Goal: Information Seeking & Learning: Understand process/instructions

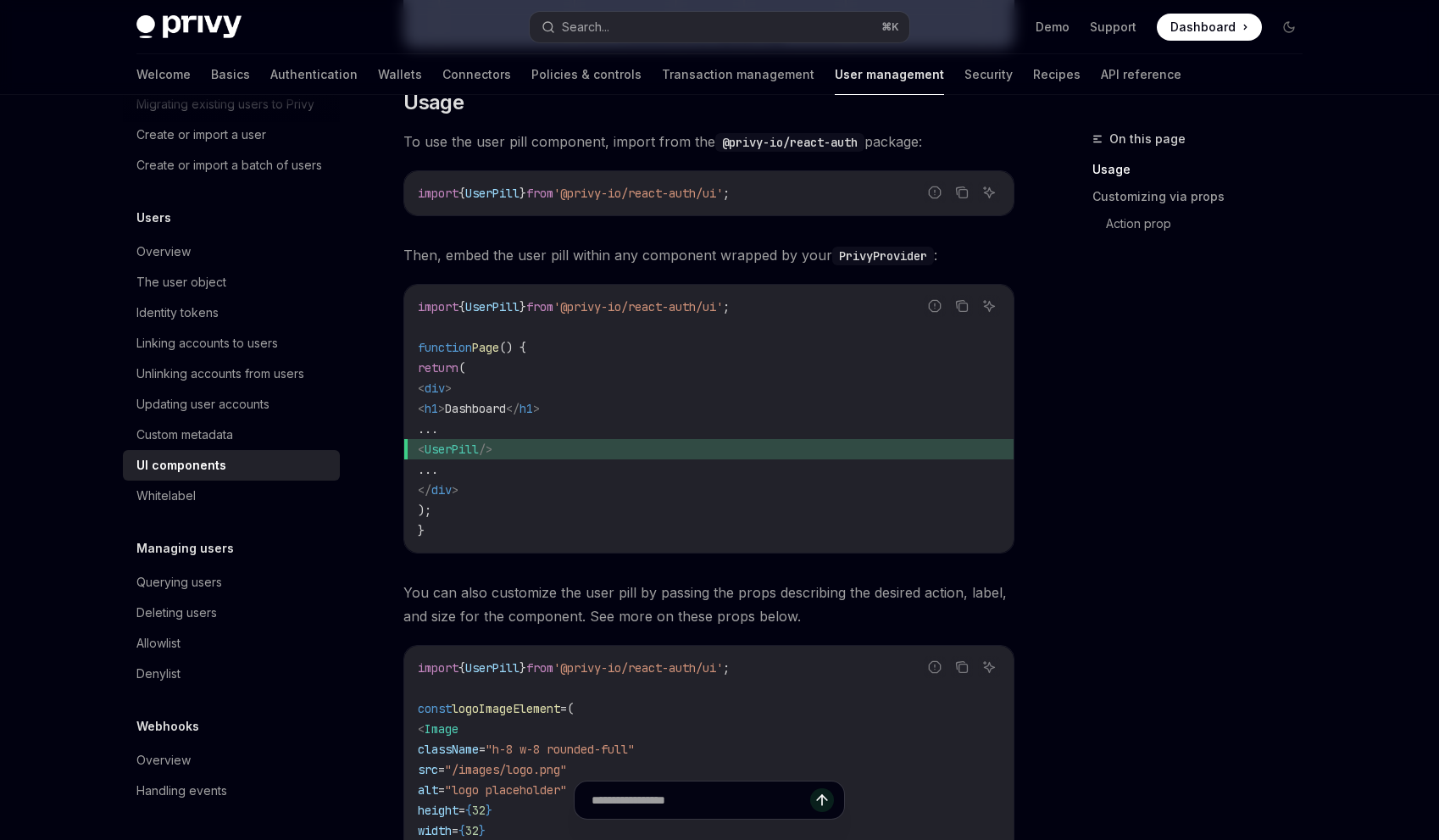
scroll to position [776, 0]
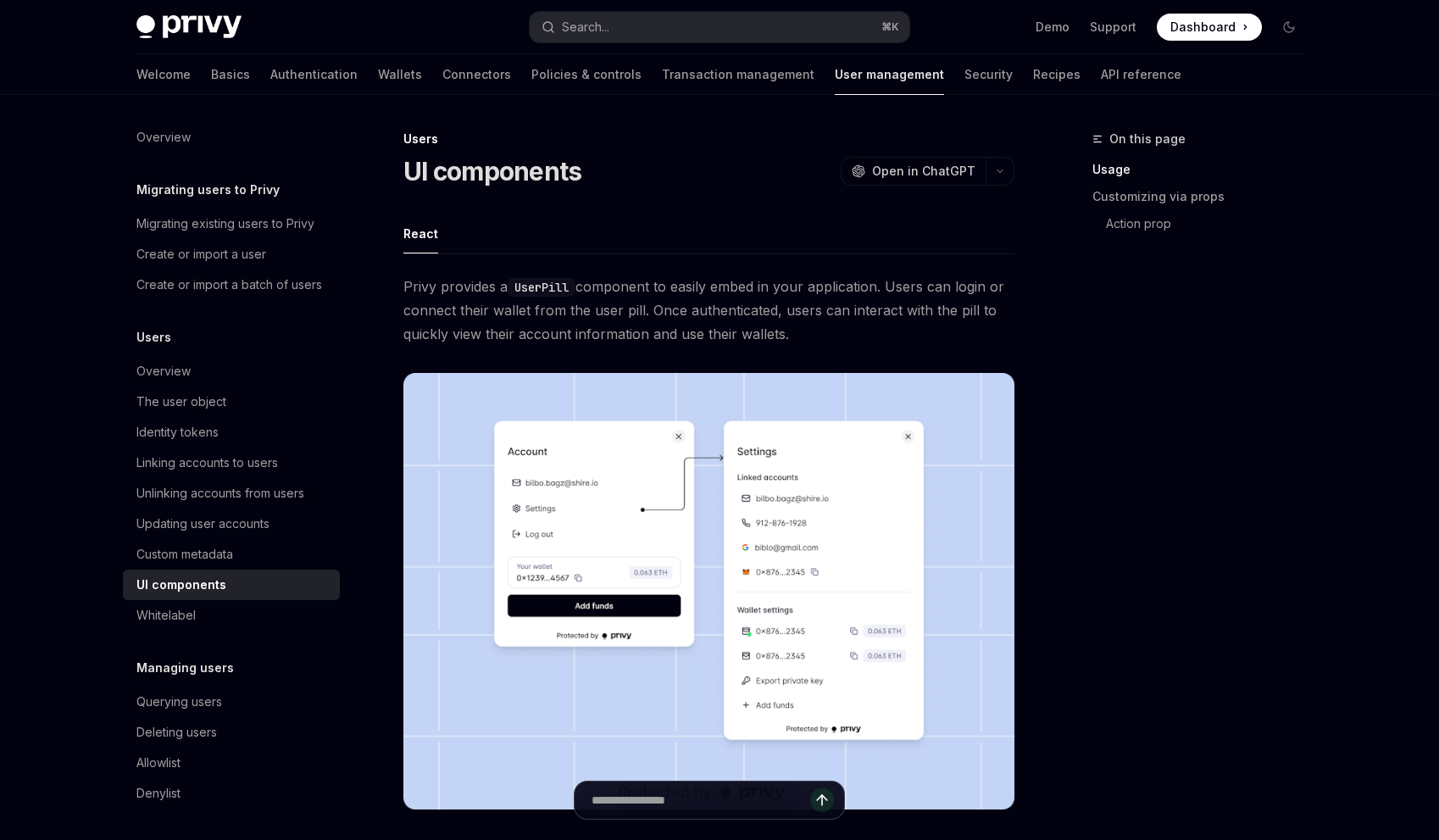
click at [178, 29] on img at bounding box center [189, 28] width 105 height 24
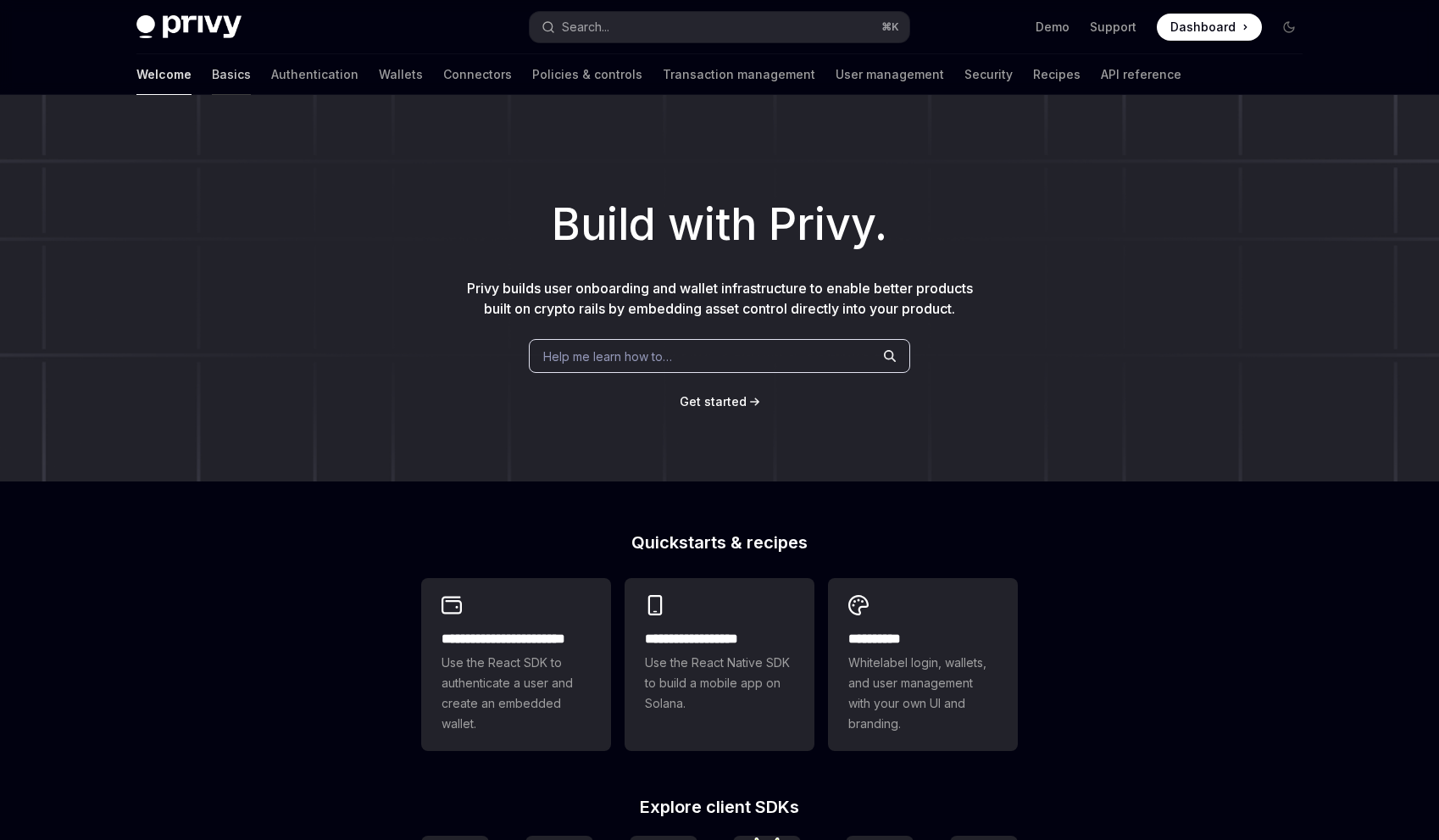
click at [212, 75] on link "Basics" at bounding box center [231, 74] width 39 height 40
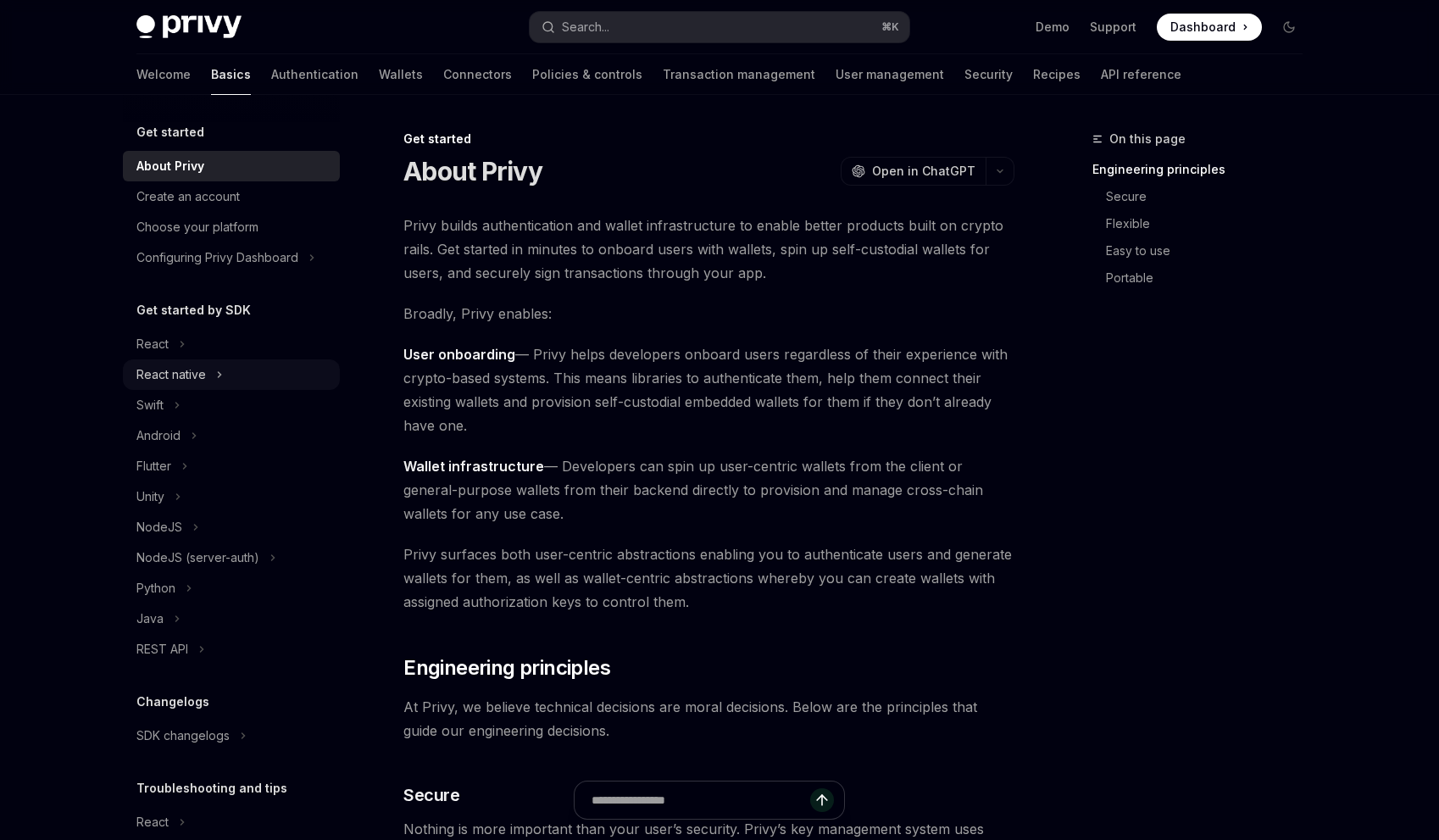
scroll to position [17, 0]
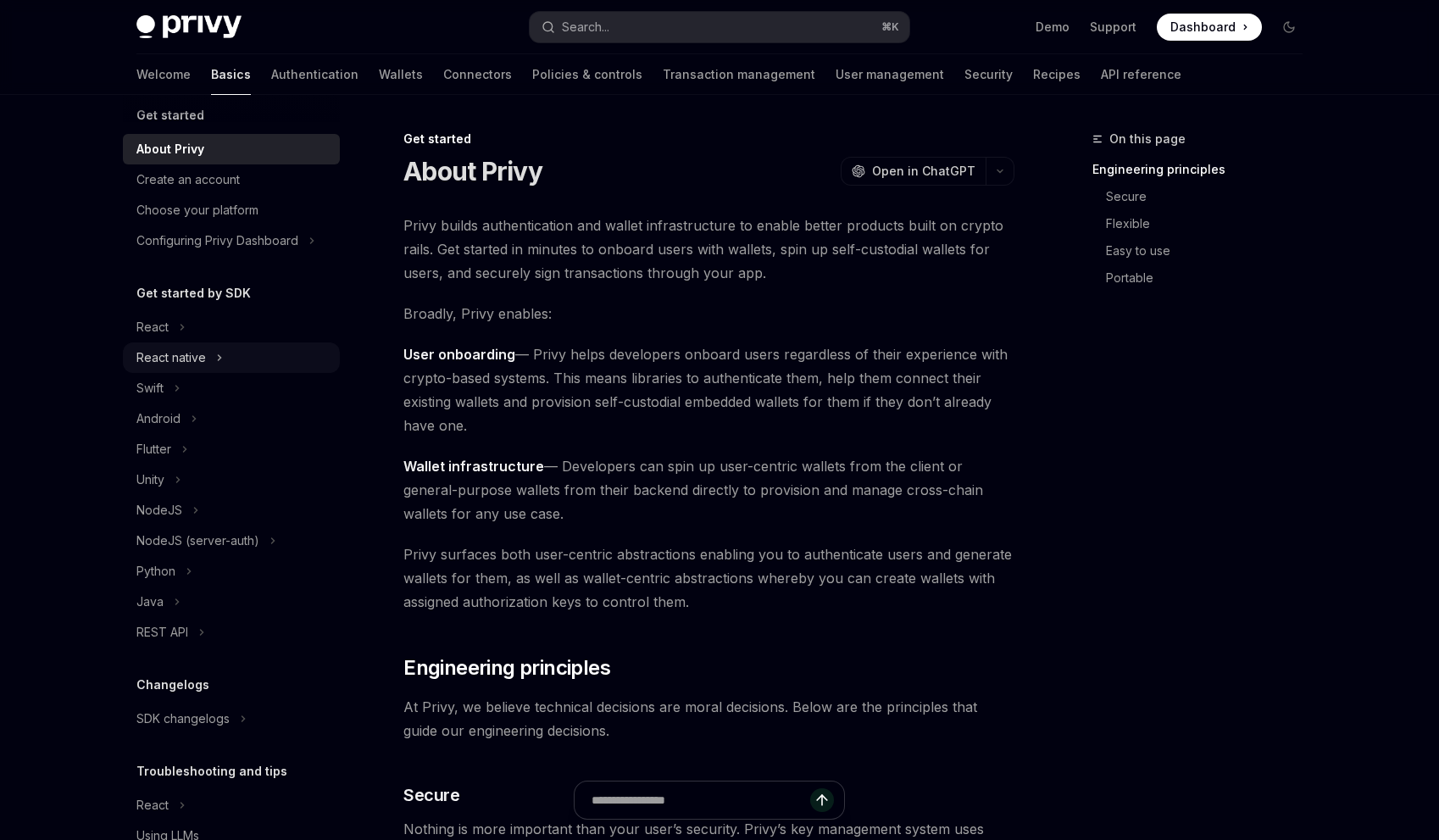
click at [270, 355] on div "React native" at bounding box center [232, 357] width 217 height 30
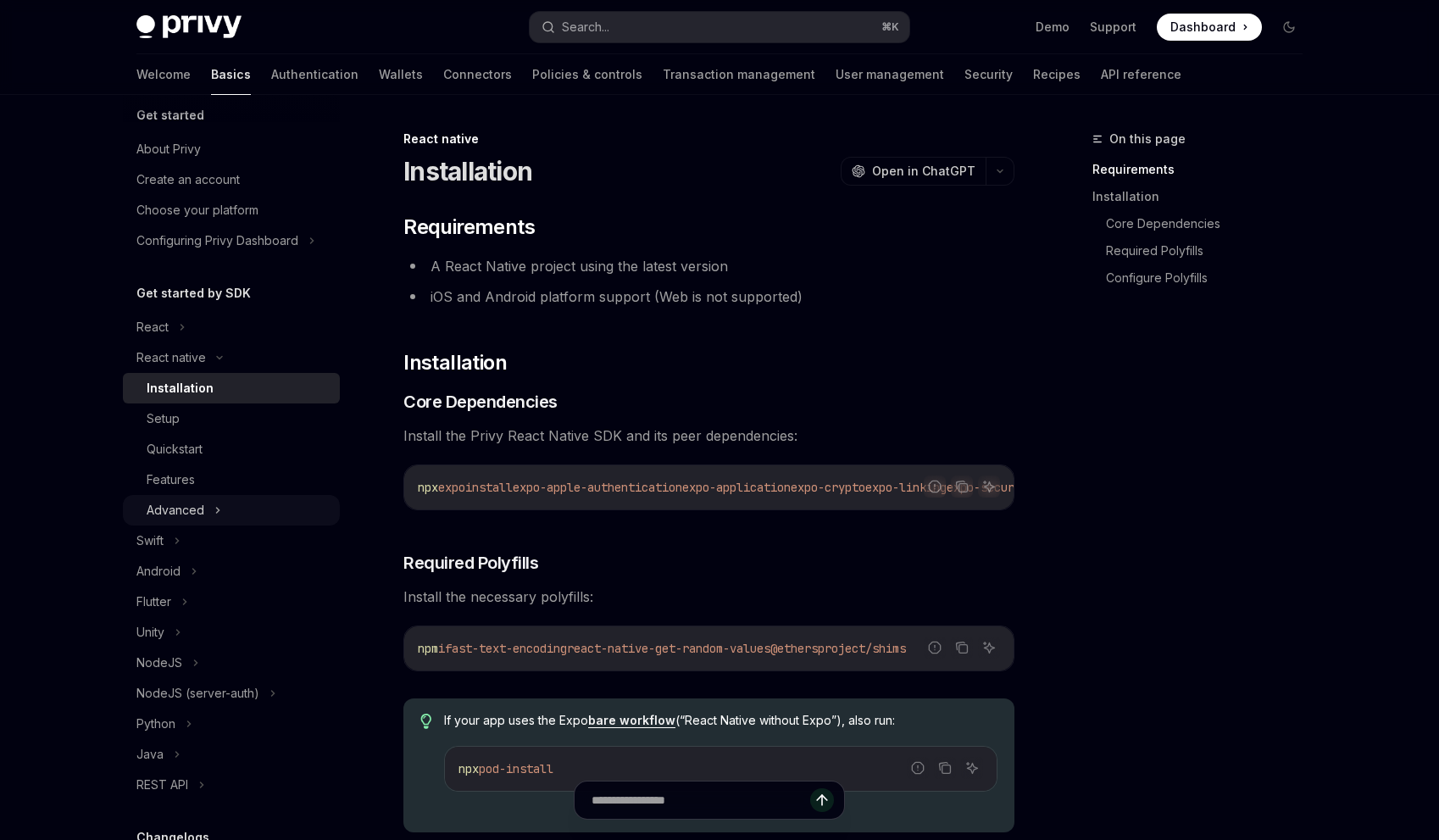
click at [277, 505] on div "Advanced" at bounding box center [232, 510] width 217 height 30
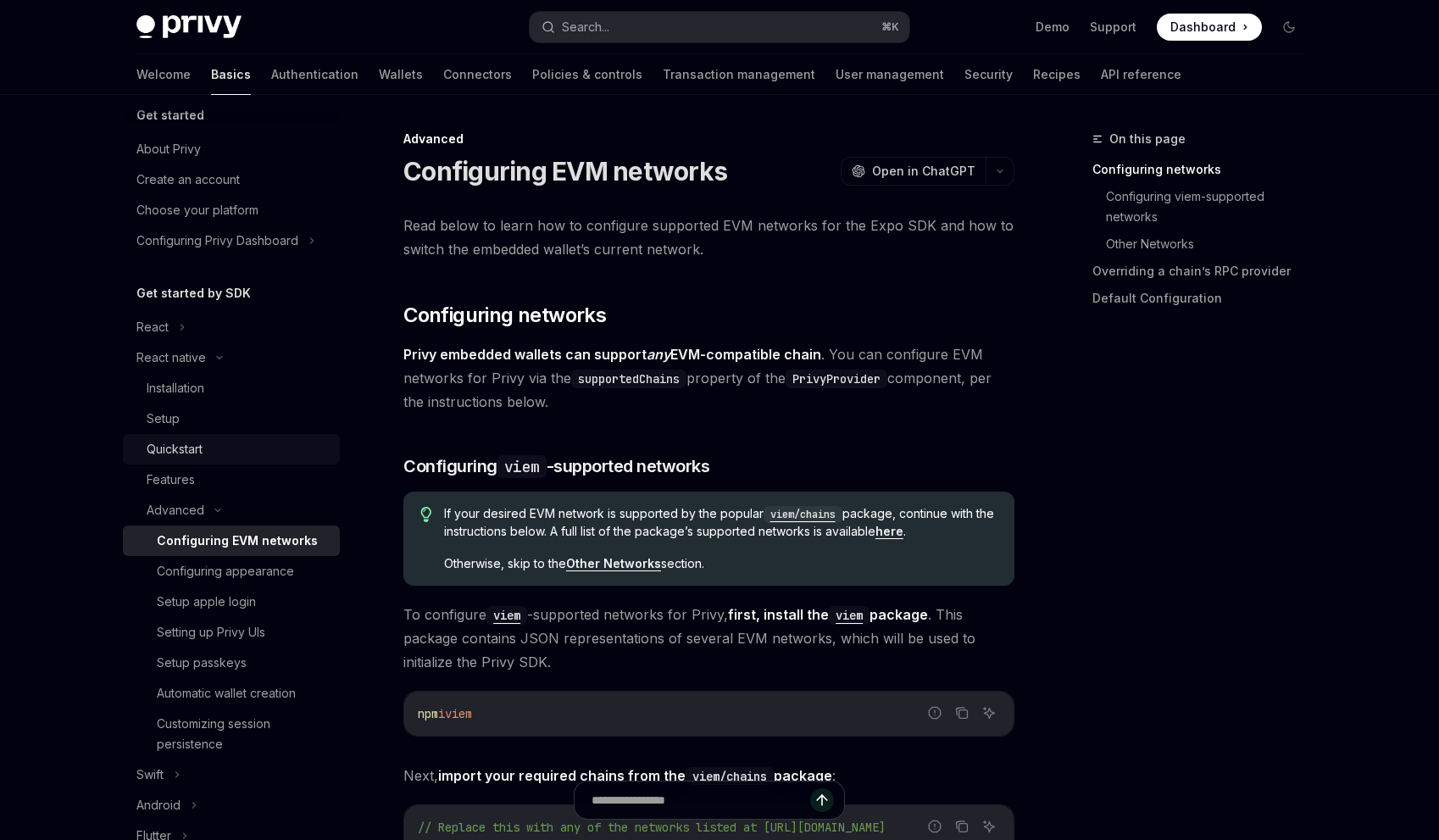
click at [281, 439] on div "Quickstart" at bounding box center [238, 449] width 183 height 21
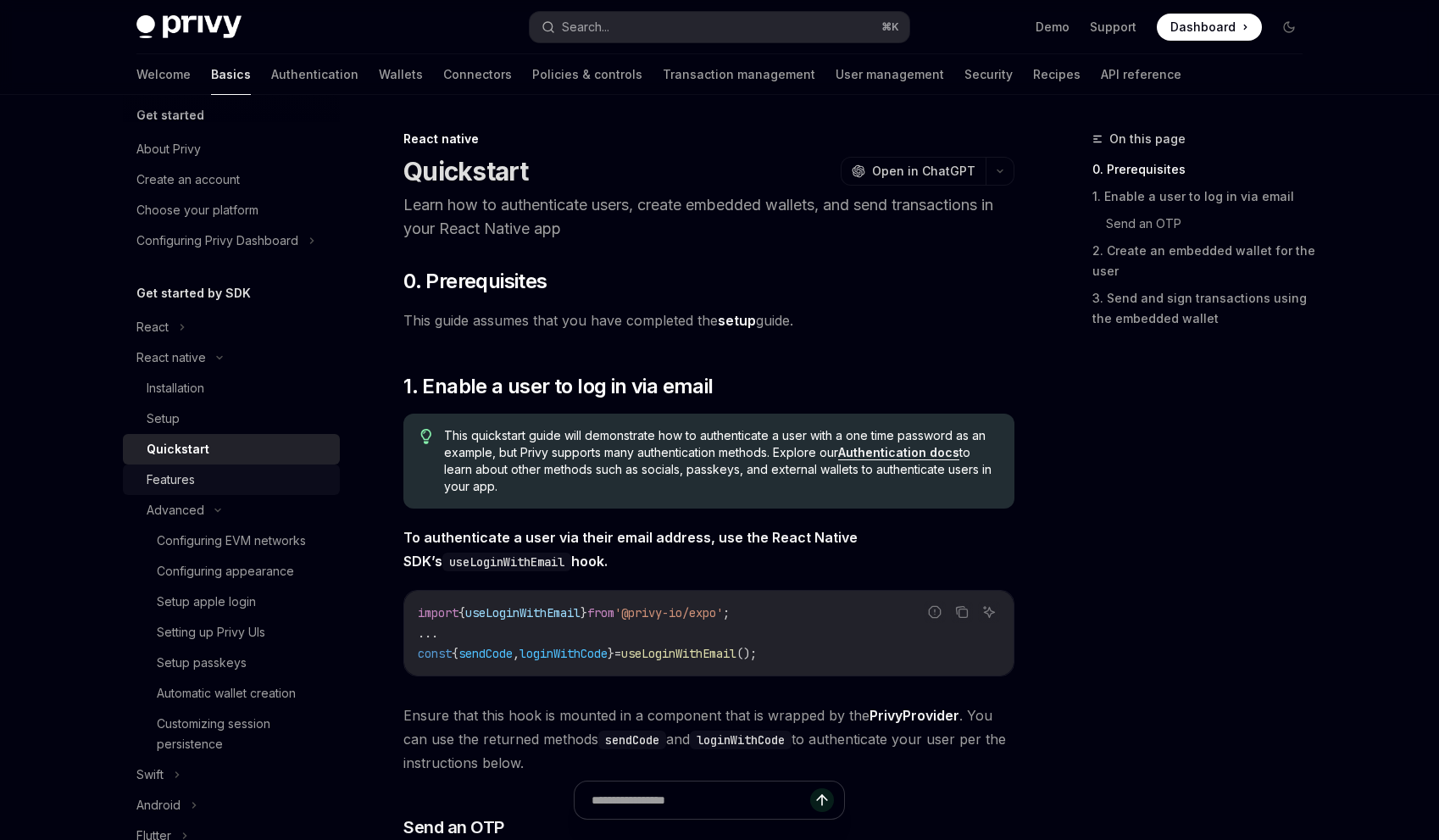
click at [267, 473] on div "Features" at bounding box center [238, 480] width 183 height 21
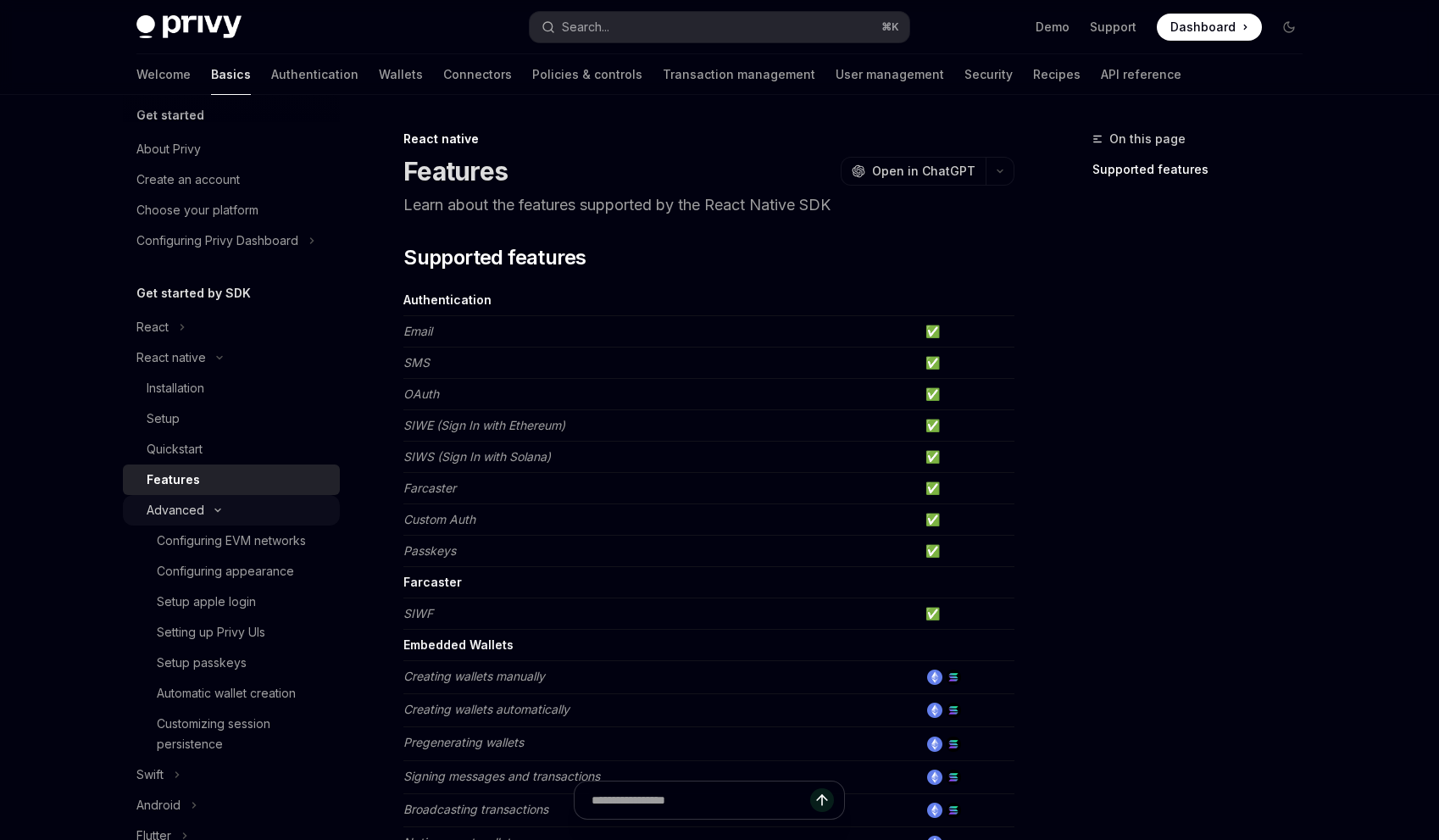
click at [252, 495] on div "Advanced" at bounding box center [232, 510] width 217 height 30
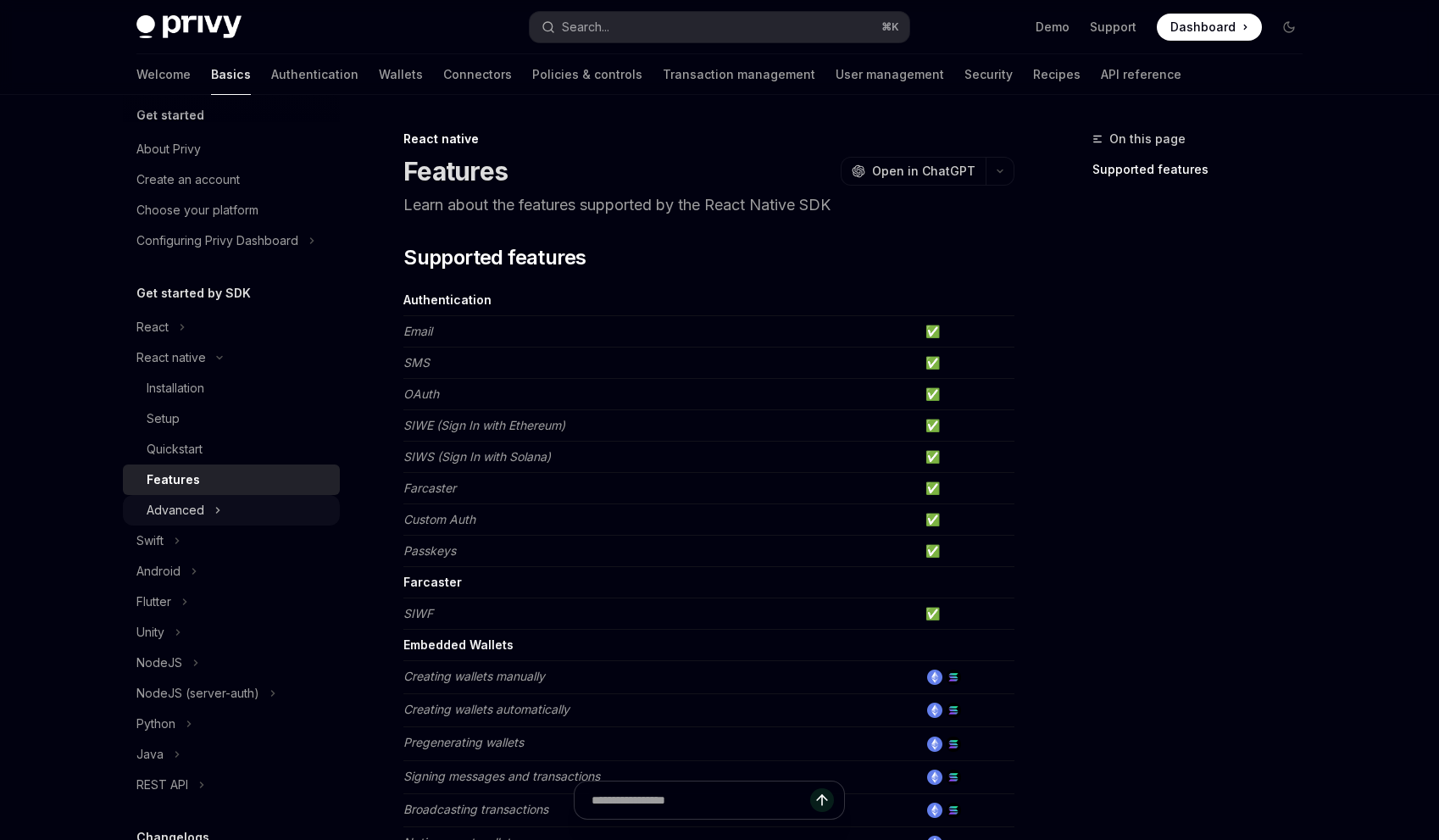
click at [261, 516] on div "Advanced" at bounding box center [232, 510] width 217 height 30
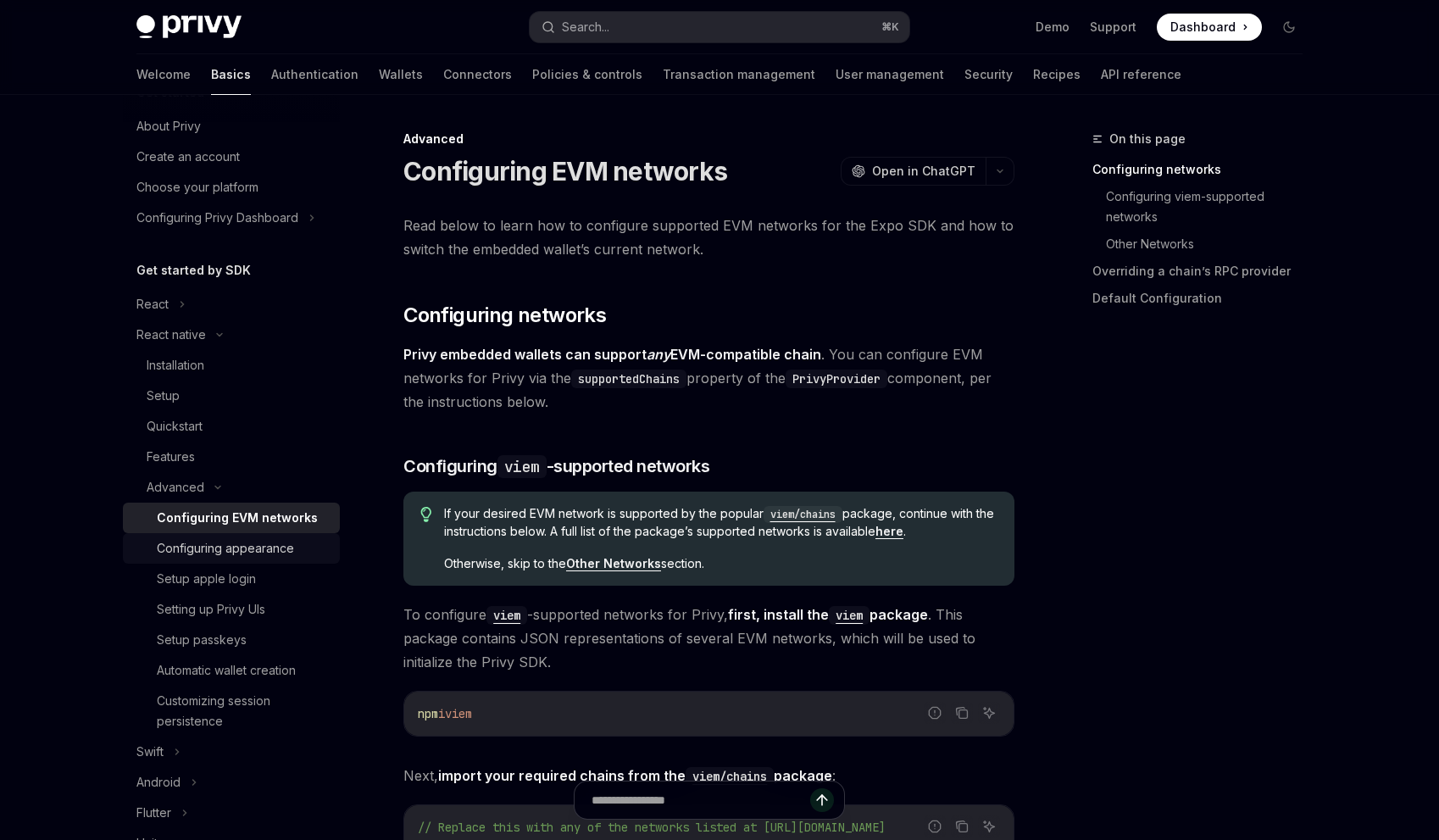
scroll to position [41, 0]
click at [300, 599] on div "Setting up Privy UIs" at bounding box center [243, 608] width 173 height 21
type textarea "*"
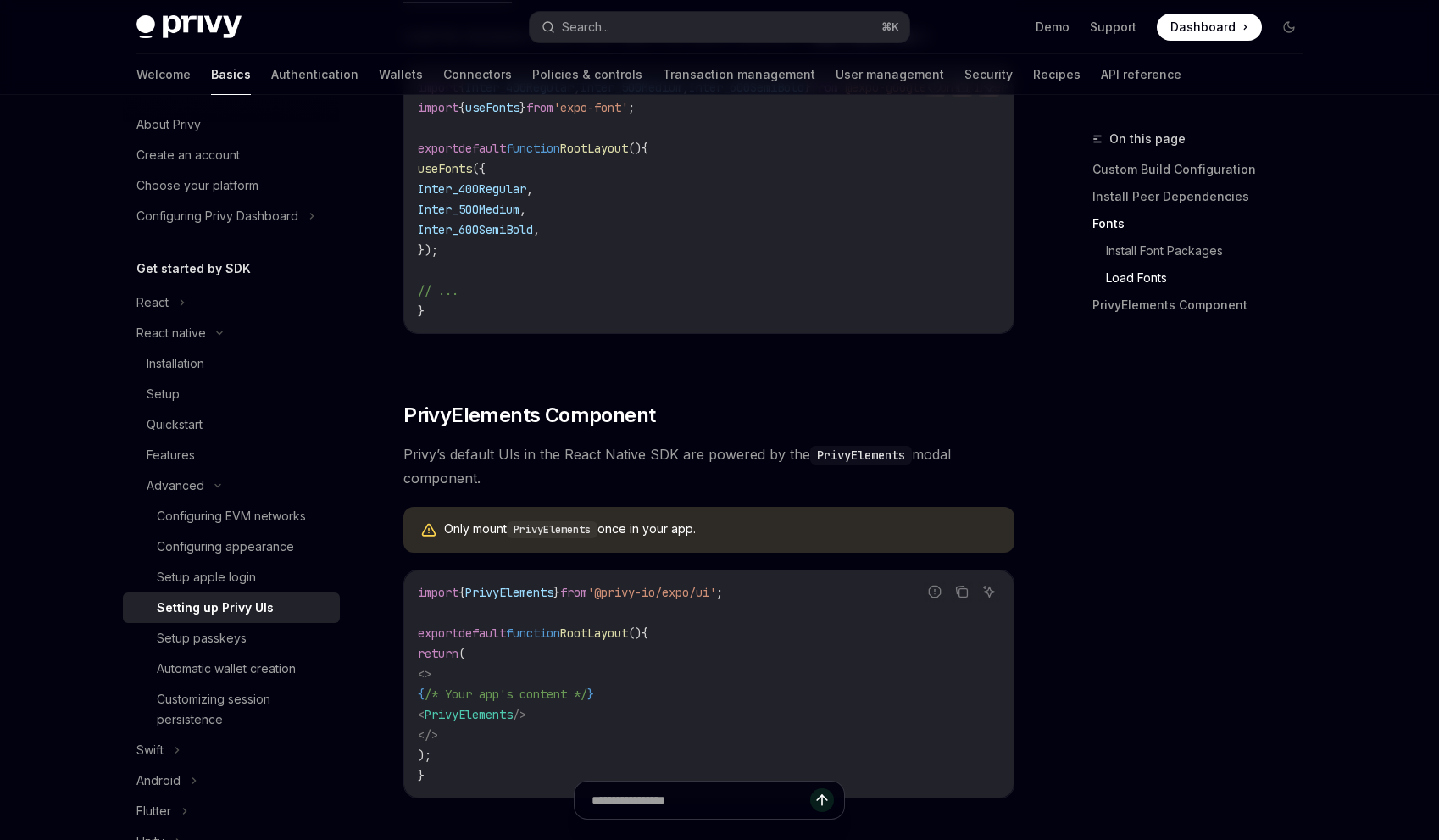
scroll to position [1016, 0]
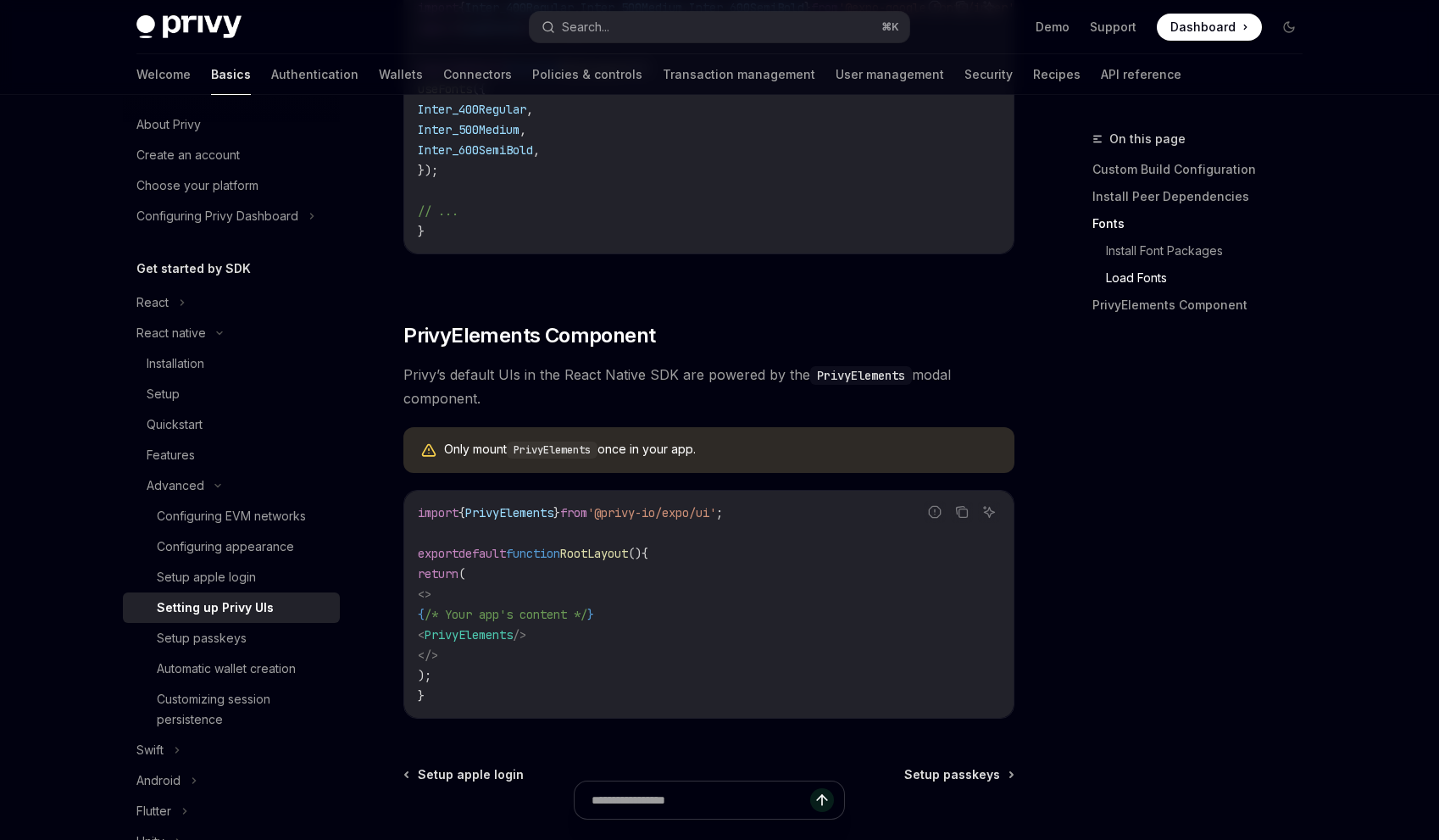
click at [696, 521] on span "'@privy-io/expo/ui'" at bounding box center [652, 513] width 129 height 15
copy code "import { PrivyElements } from '@privy-io/expo/ui' ;"
click at [651, 605] on code "import { PrivyElements } from '@privy-io/expo/ui' ; export default function Roo…" at bounding box center [708, 604] width 583 height 203
